Goal: Task Accomplishment & Management: Use online tool/utility

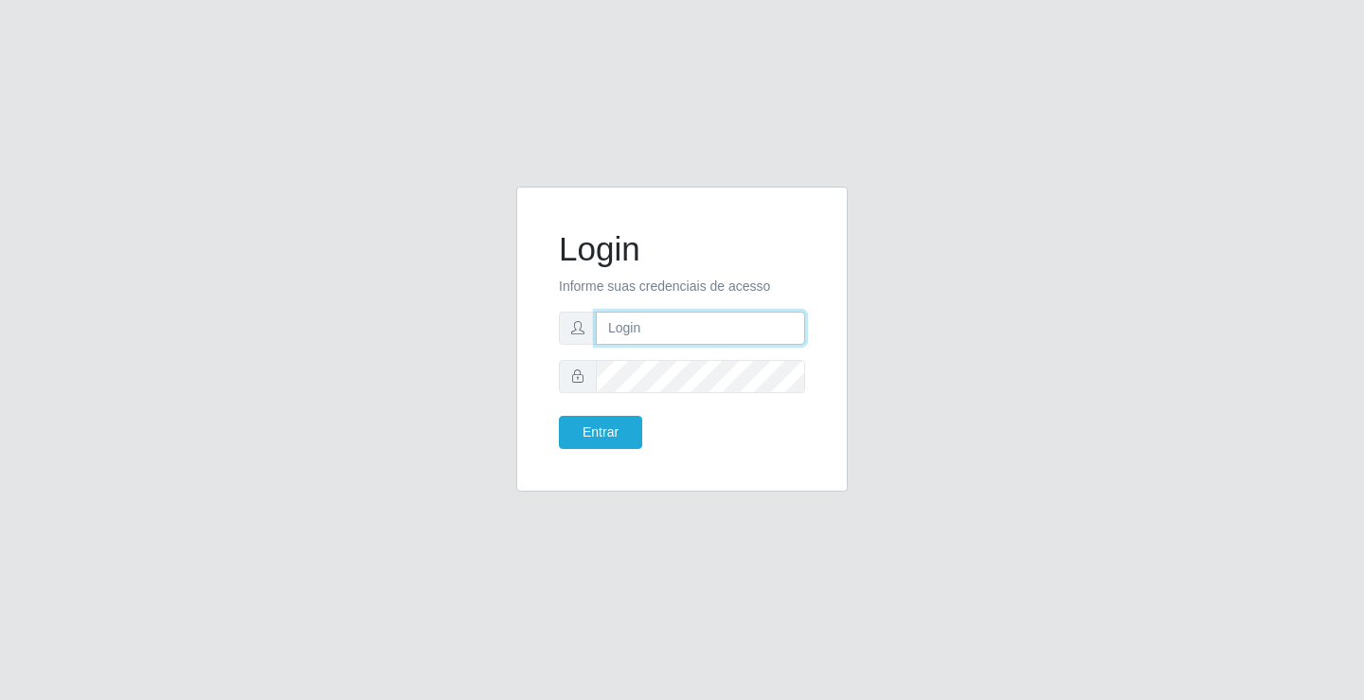
click at [691, 324] on input "text" at bounding box center [700, 328] width 209 height 33
type input "zivaneide@ideal"
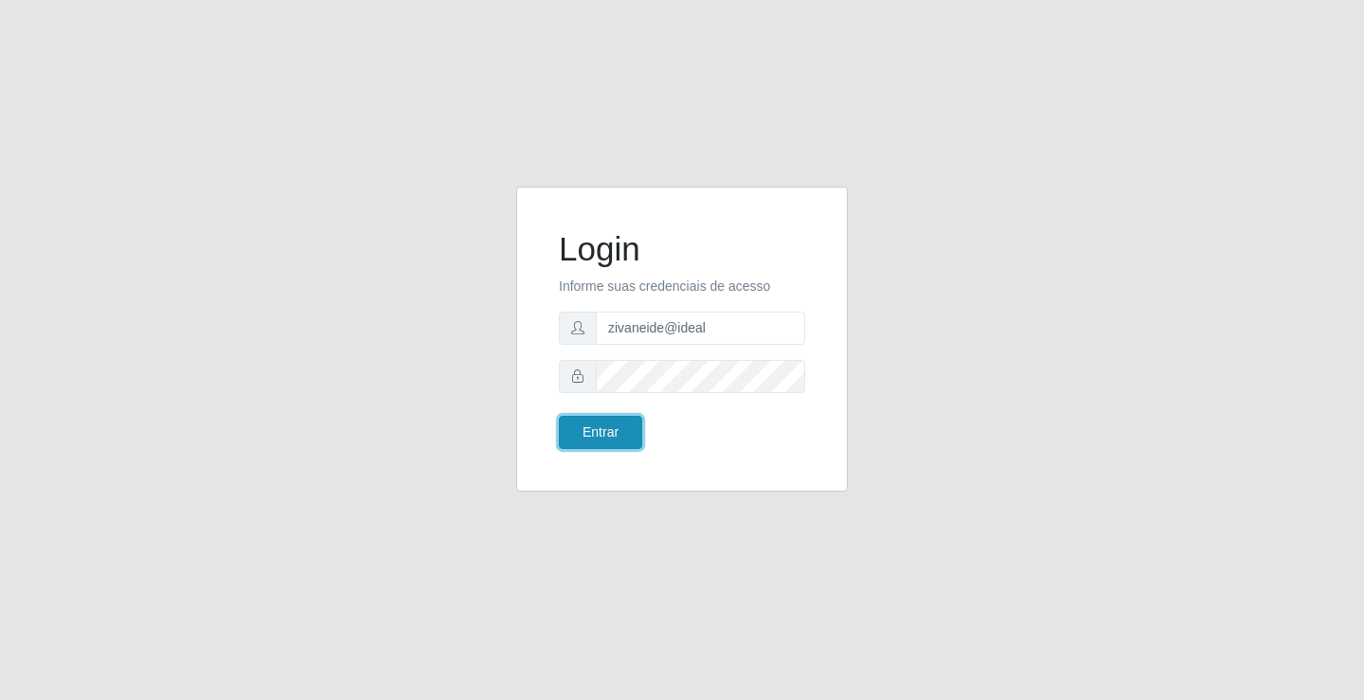
click at [612, 420] on button "Entrar" at bounding box center [600, 432] width 83 height 33
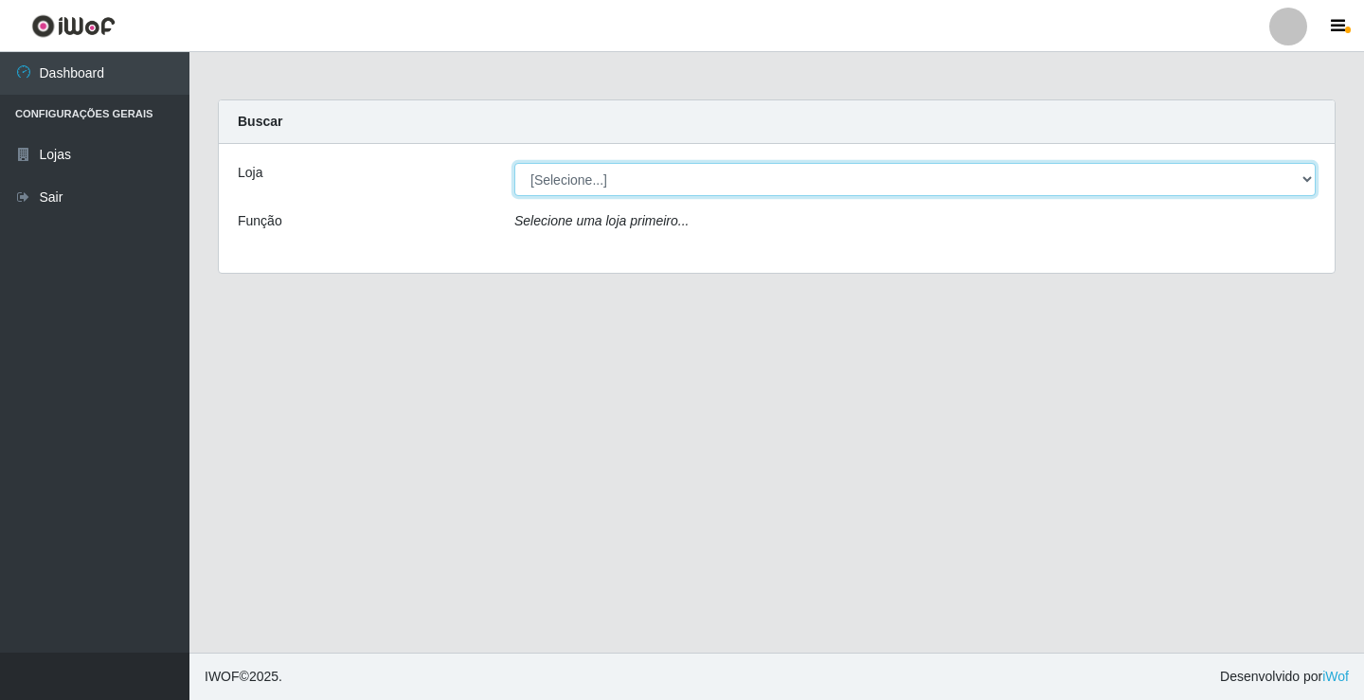
click at [1303, 178] on select "[Selecione...] Ideal - Conceição" at bounding box center [914, 179] width 801 height 33
select select "231"
click at [514, 163] on select "[Selecione...] Ideal - Conceição" at bounding box center [914, 179] width 801 height 33
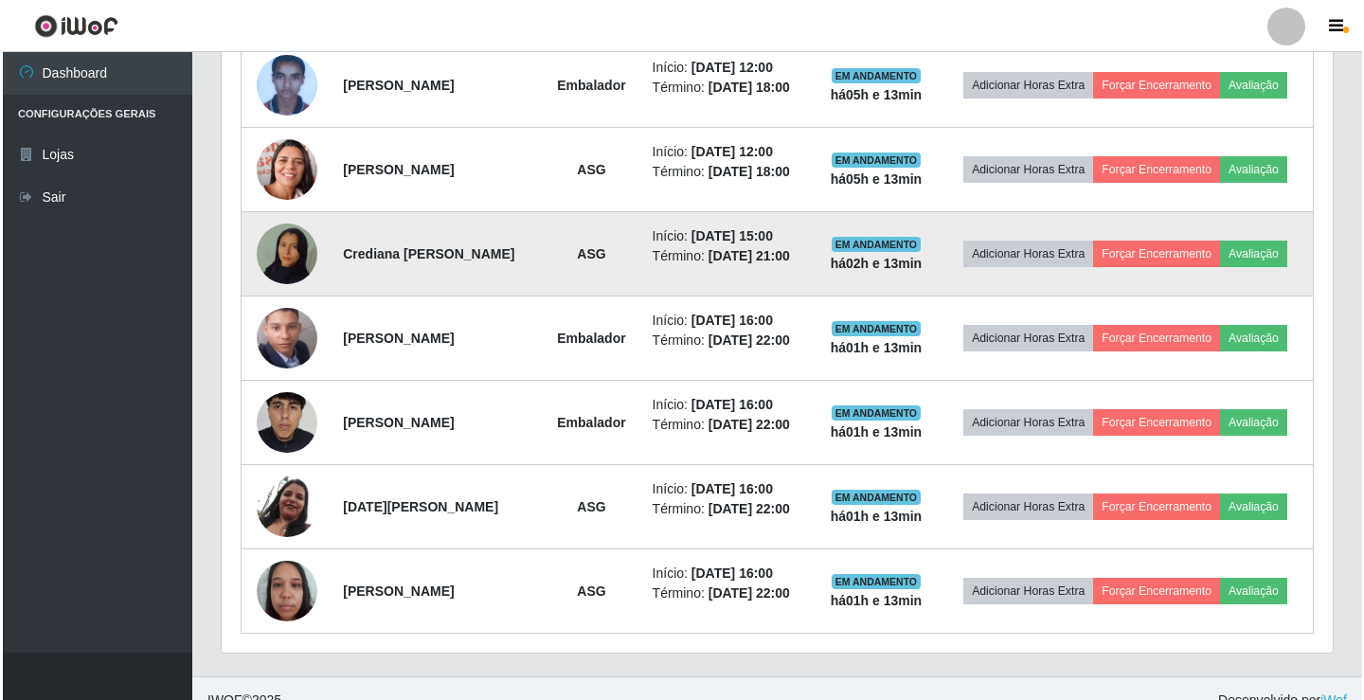
scroll to position [811, 0]
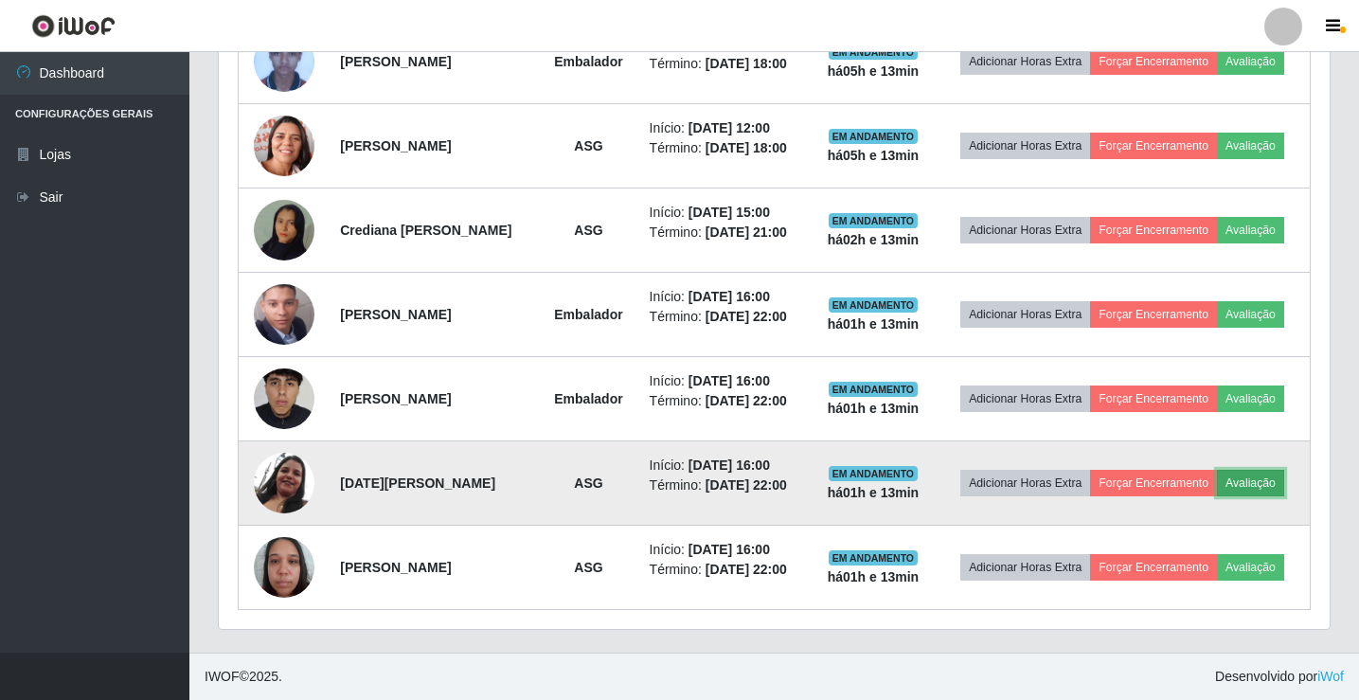
click at [1270, 490] on button "Avaliação" at bounding box center [1250, 483] width 67 height 27
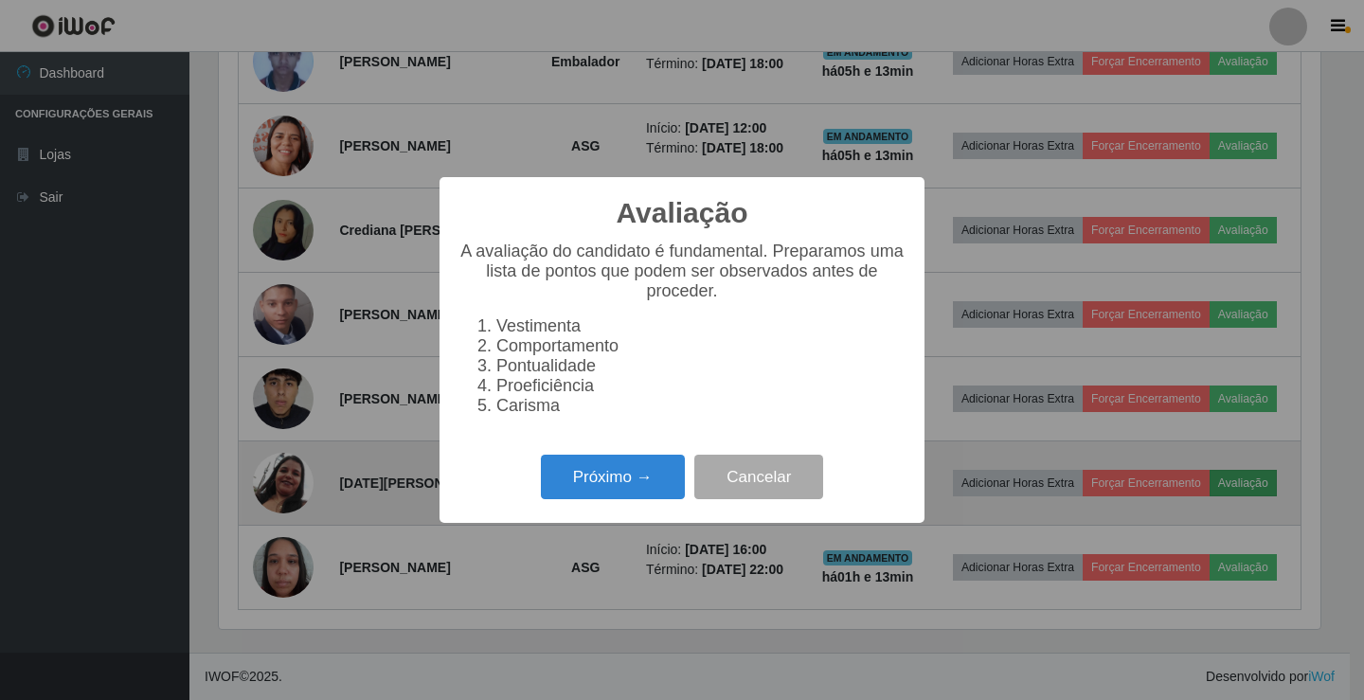
scroll to position [393, 1102]
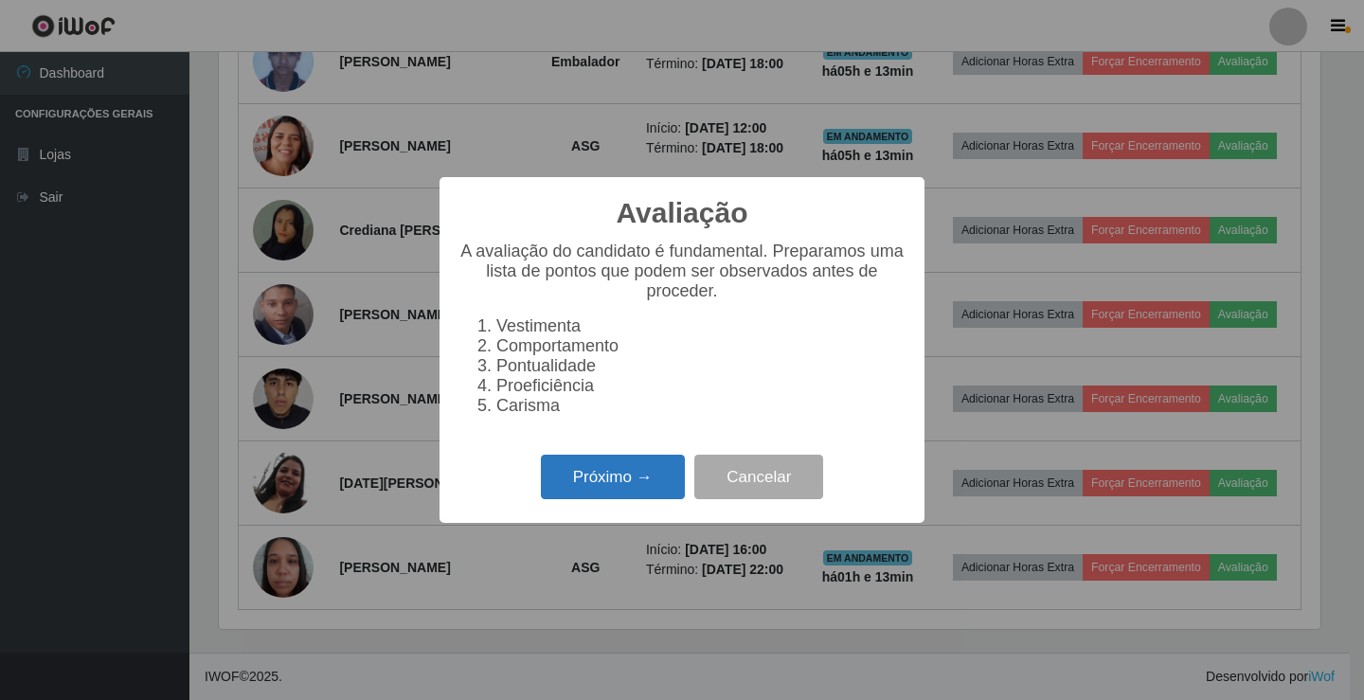
click at [583, 475] on button "Próximo →" at bounding box center [613, 477] width 144 height 45
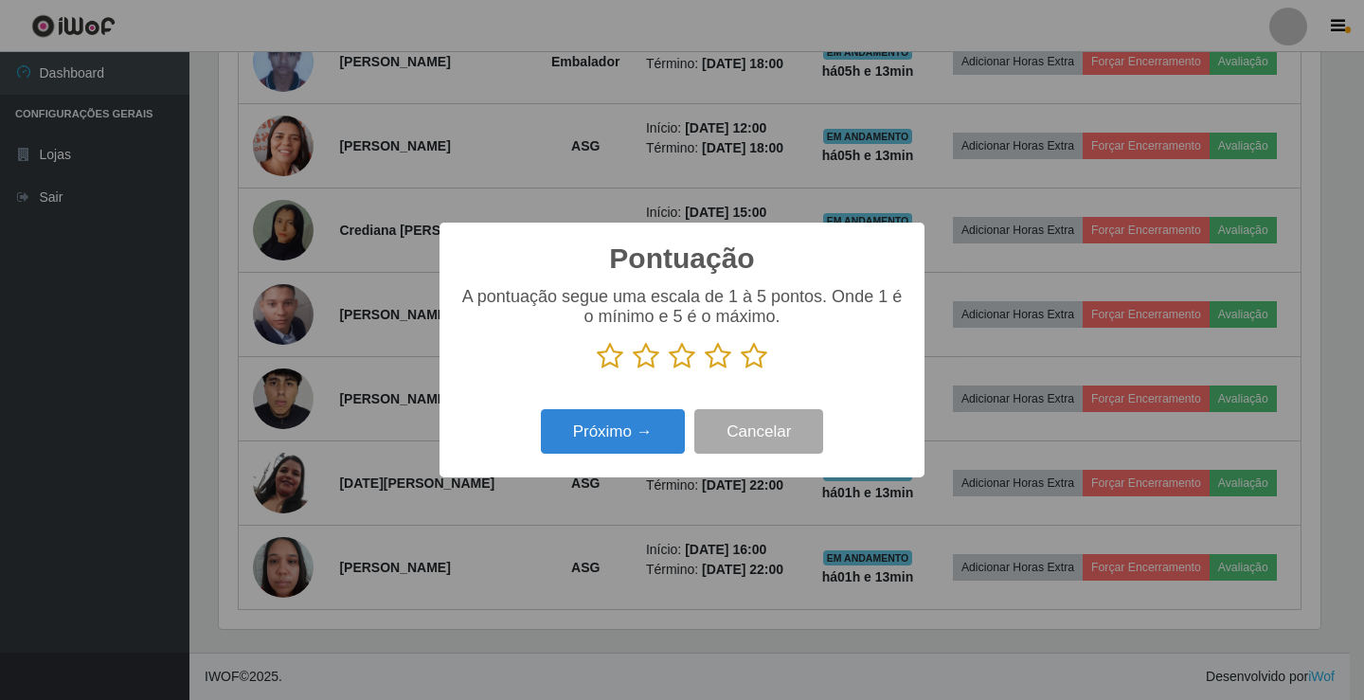
scroll to position [946762, 946054]
click at [717, 368] on icon at bounding box center [718, 356] width 27 height 28
click at [705, 370] on input "radio" at bounding box center [705, 370] width 0 height 0
click at [633, 423] on button "Próximo →" at bounding box center [613, 431] width 144 height 45
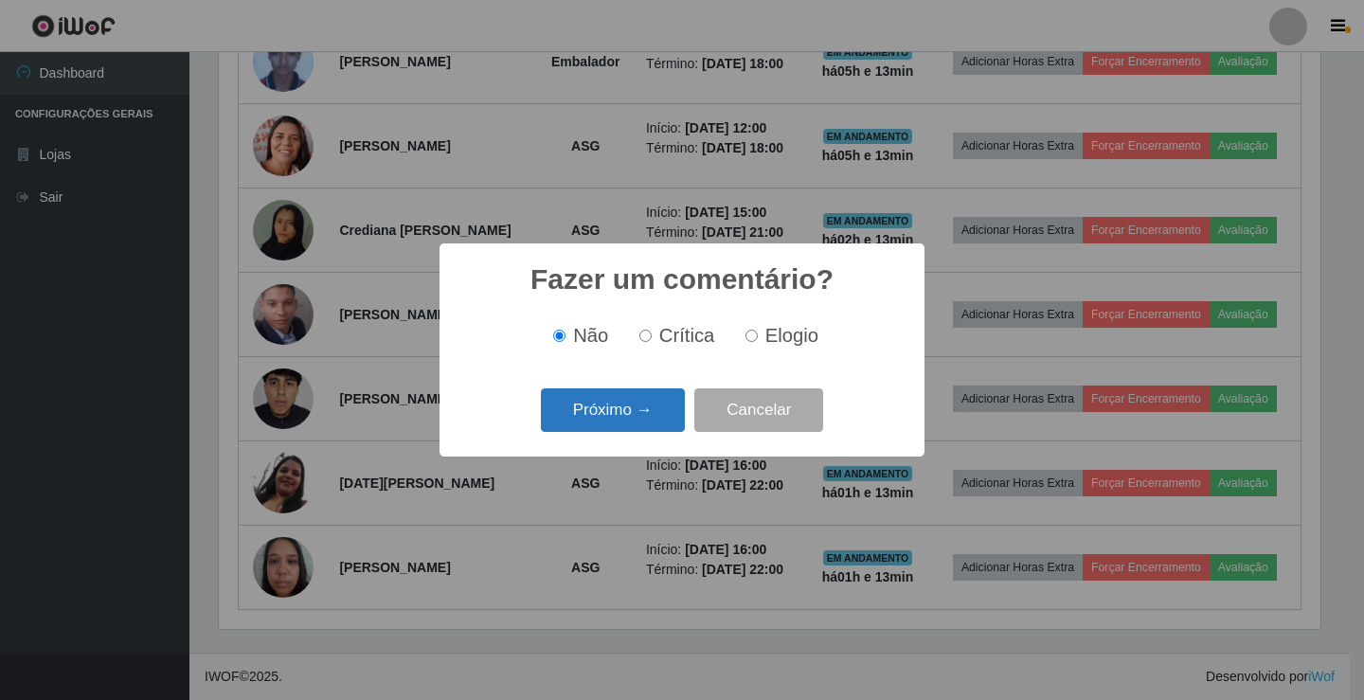
click at [624, 419] on button "Próximo →" at bounding box center [613, 410] width 144 height 45
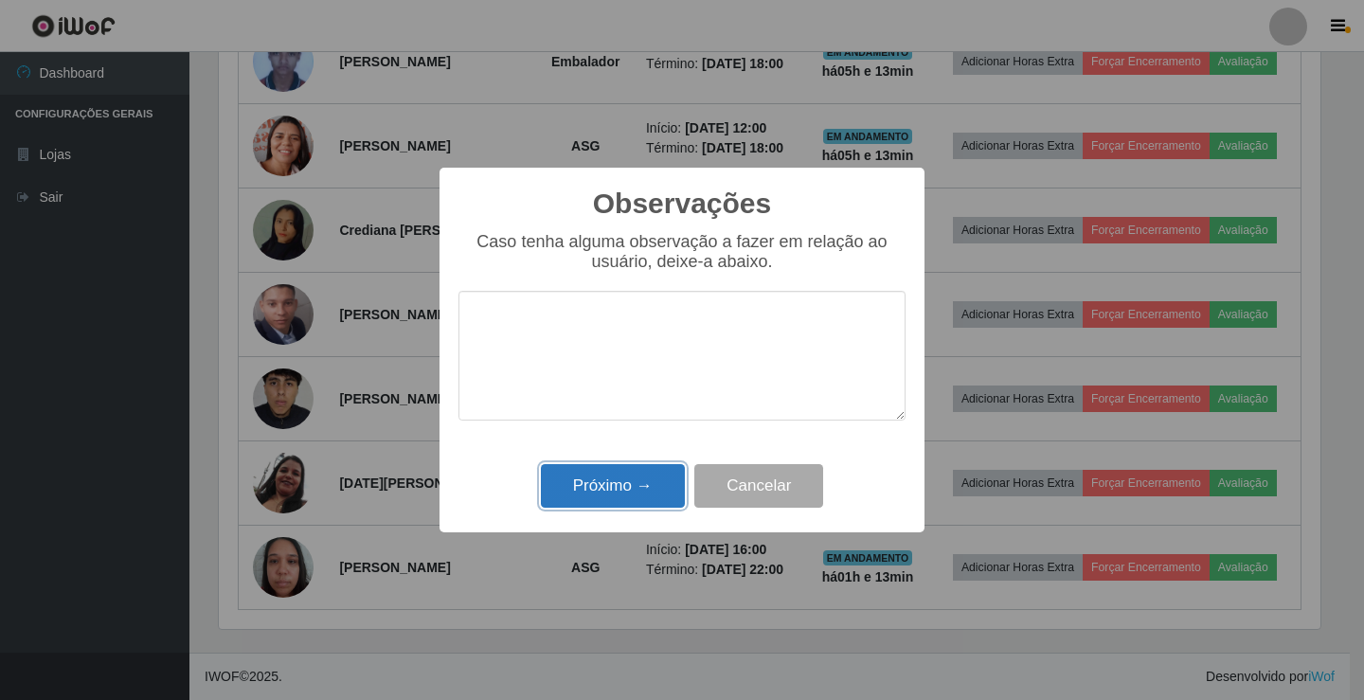
click at [615, 481] on button "Próximo →" at bounding box center [613, 486] width 144 height 45
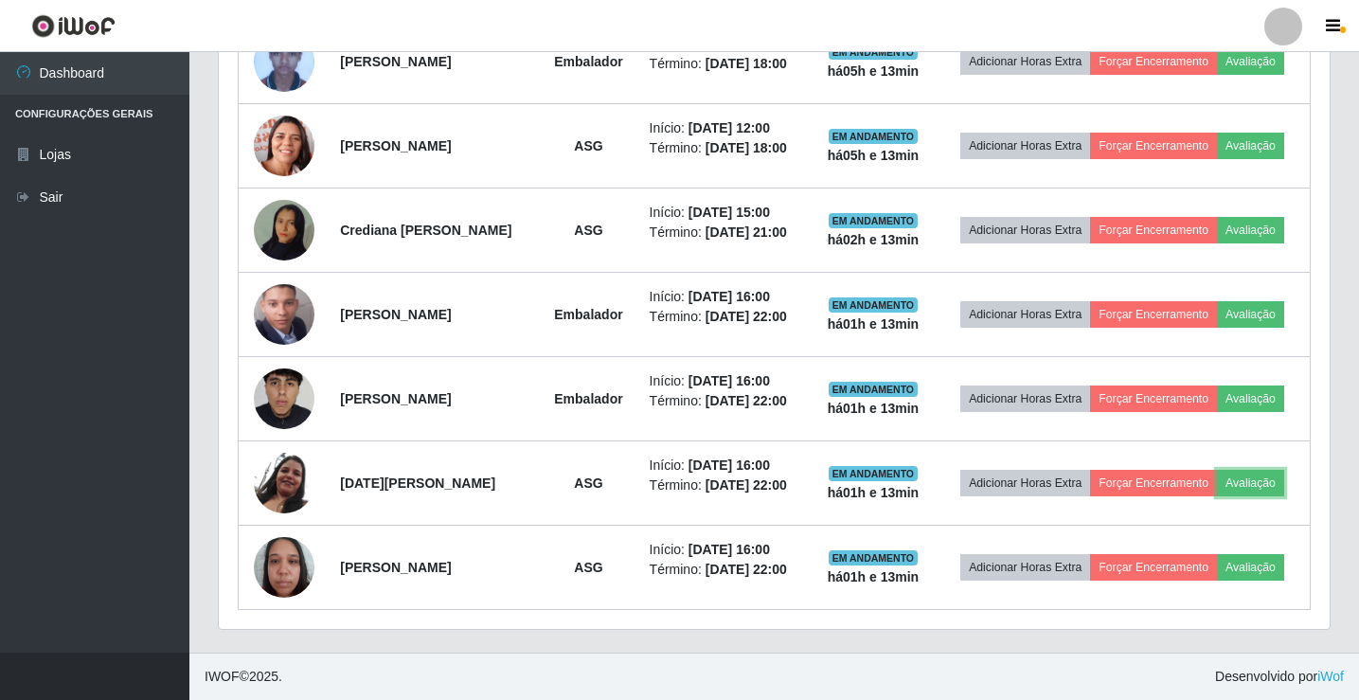
scroll to position [393, 1111]
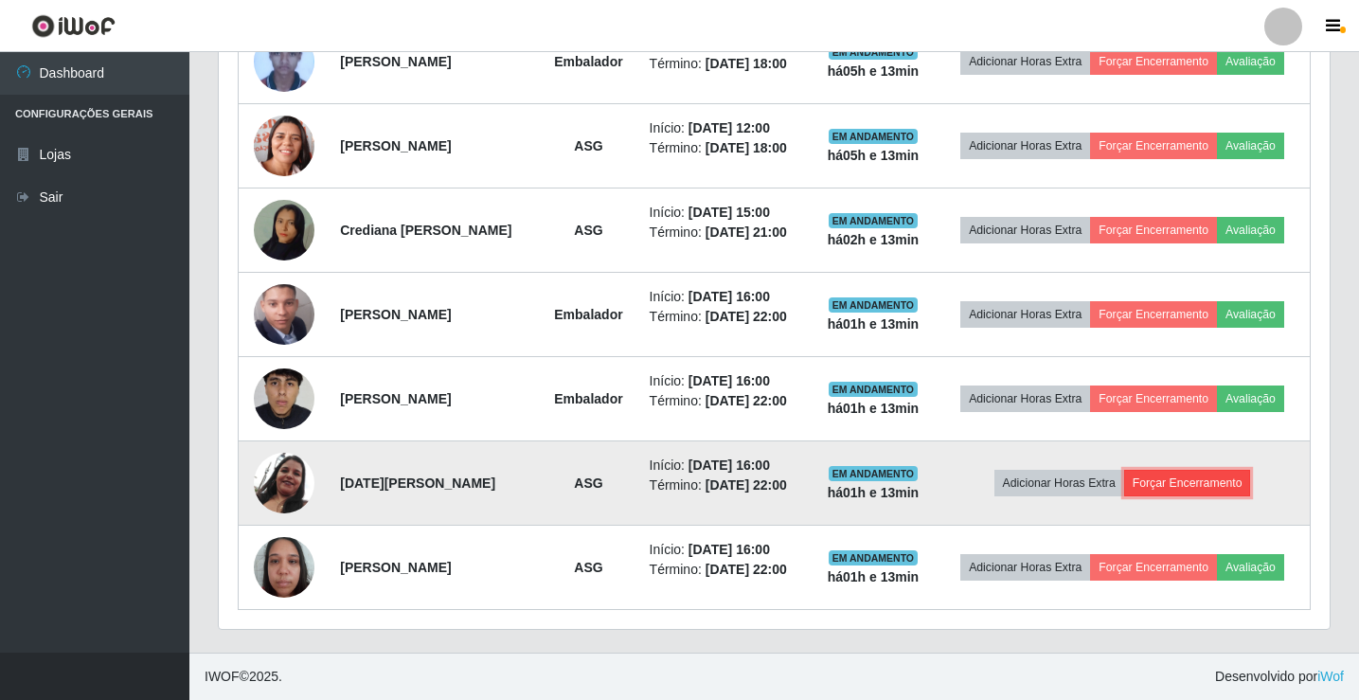
click at [1171, 487] on button "Forçar Encerramento" at bounding box center [1187, 483] width 127 height 27
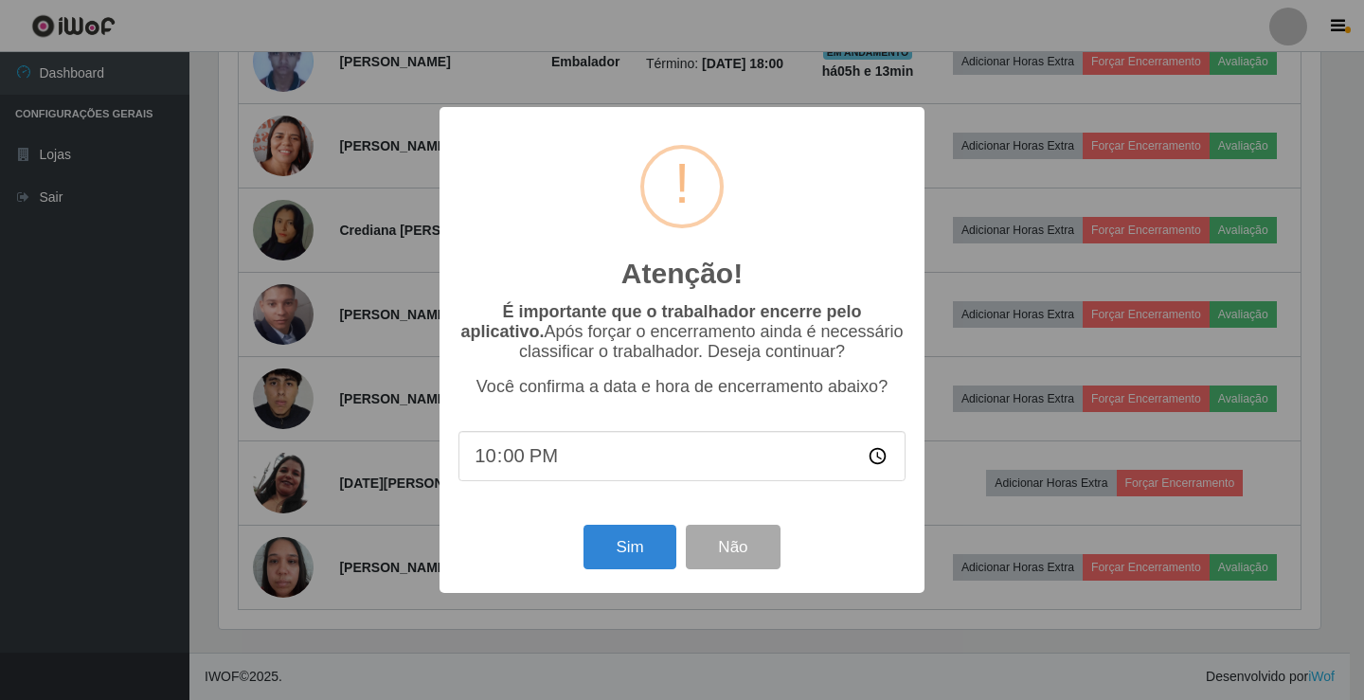
click at [485, 462] on input "22:00" at bounding box center [681, 456] width 447 height 50
type input "17:03"
click at [660, 556] on button "Sim" at bounding box center [629, 547] width 92 height 45
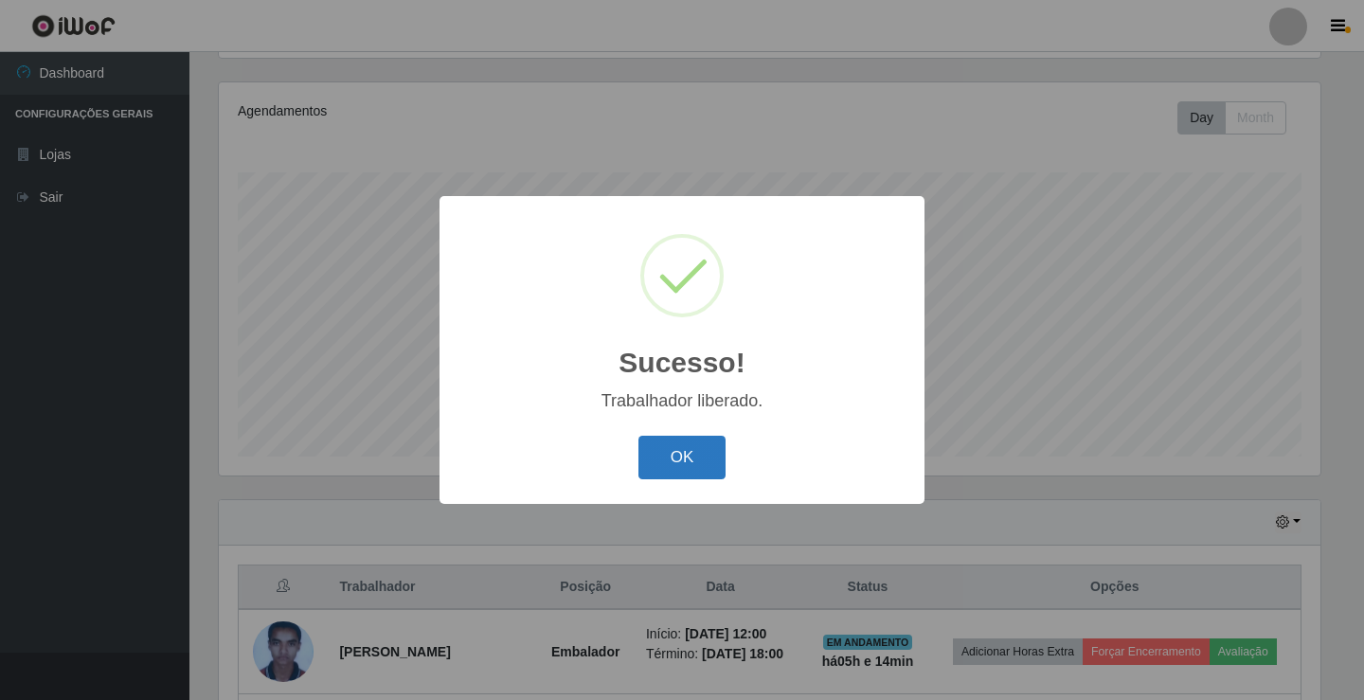
click at [657, 453] on button "OK" at bounding box center [682, 458] width 88 height 45
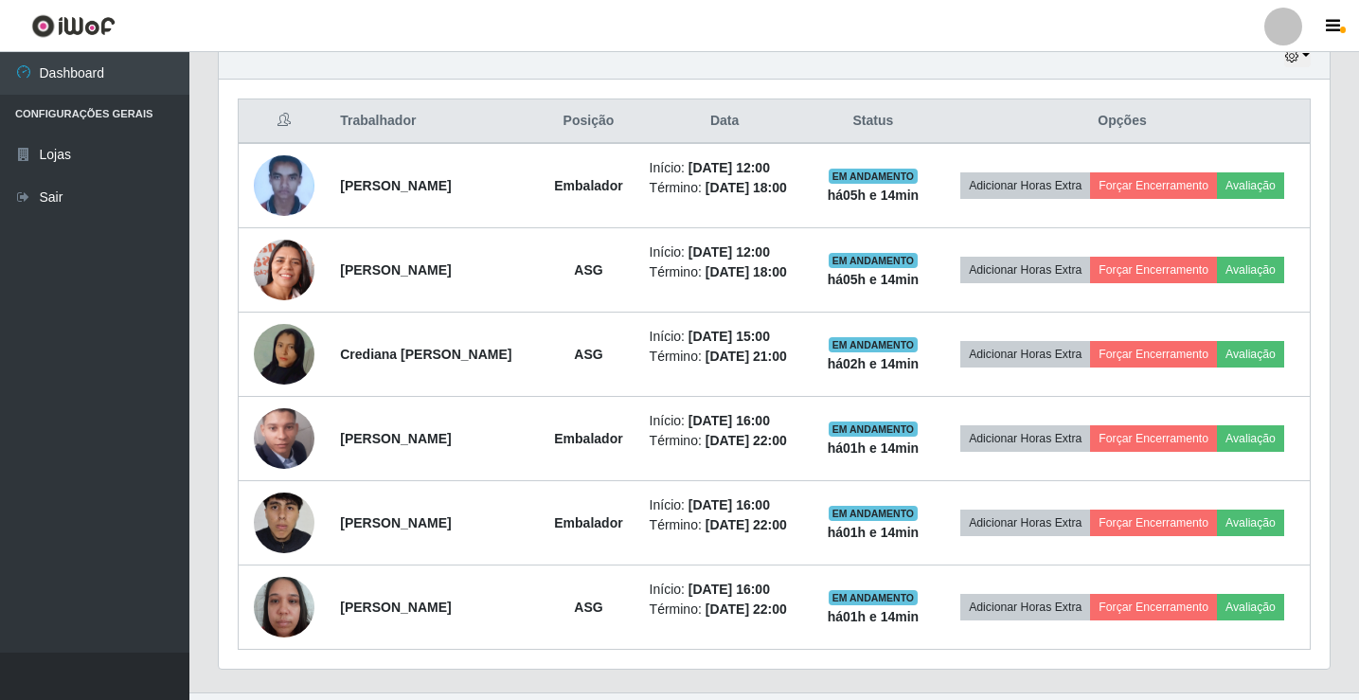
scroll to position [726, 0]
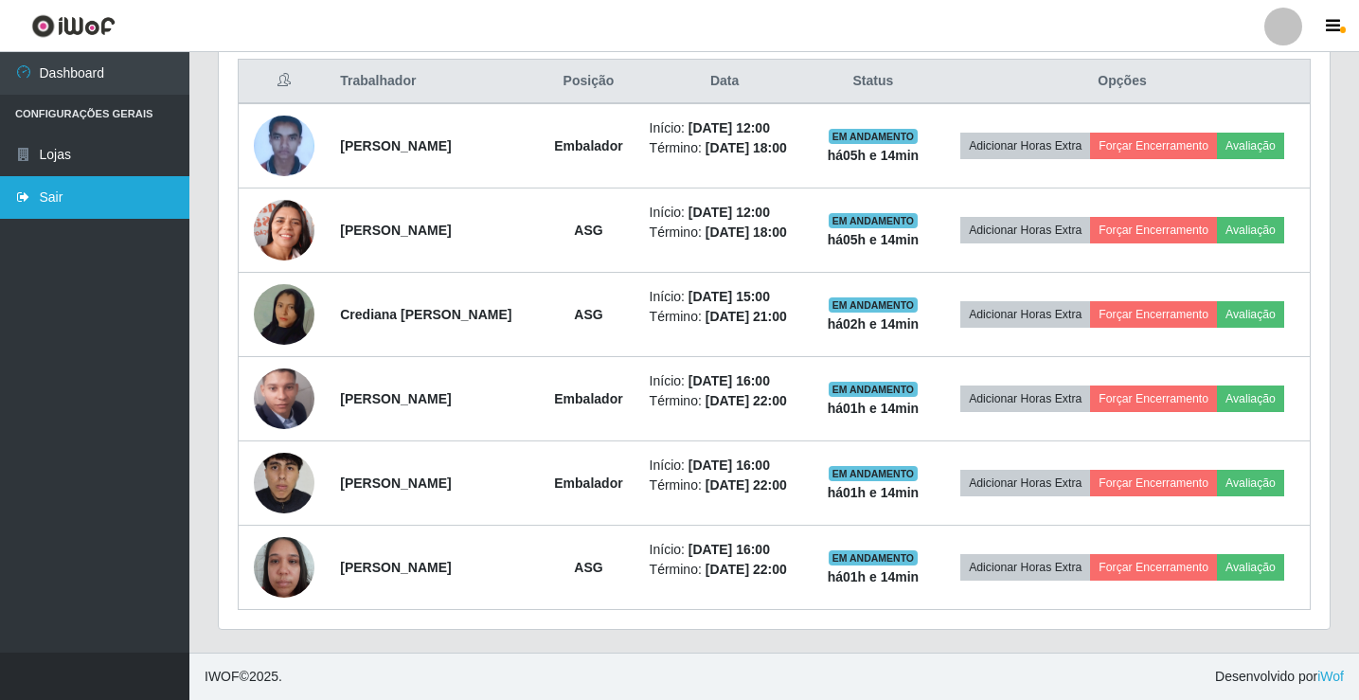
click at [72, 190] on link "Sair" at bounding box center [94, 197] width 189 height 43
